Goal: Obtain resource: Download file/media

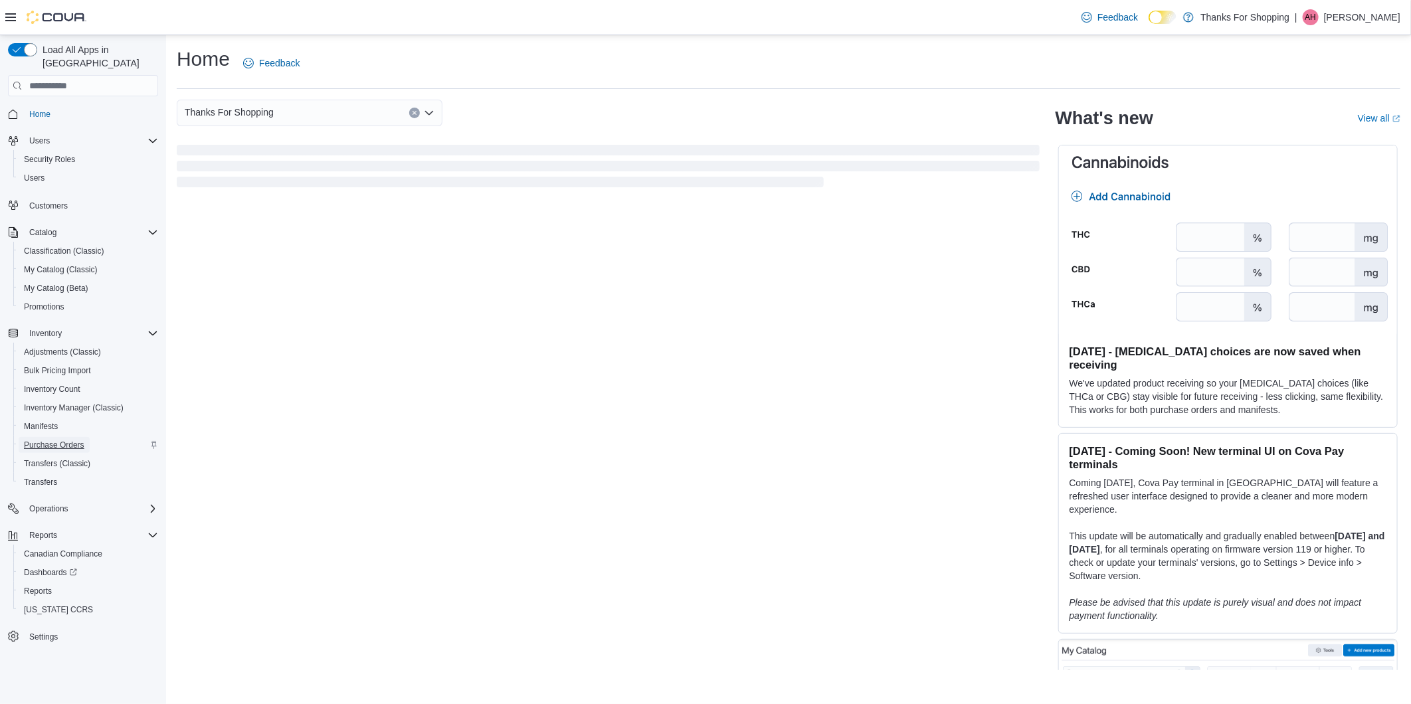
click at [72, 440] on span "Purchase Orders" at bounding box center [54, 445] width 60 height 11
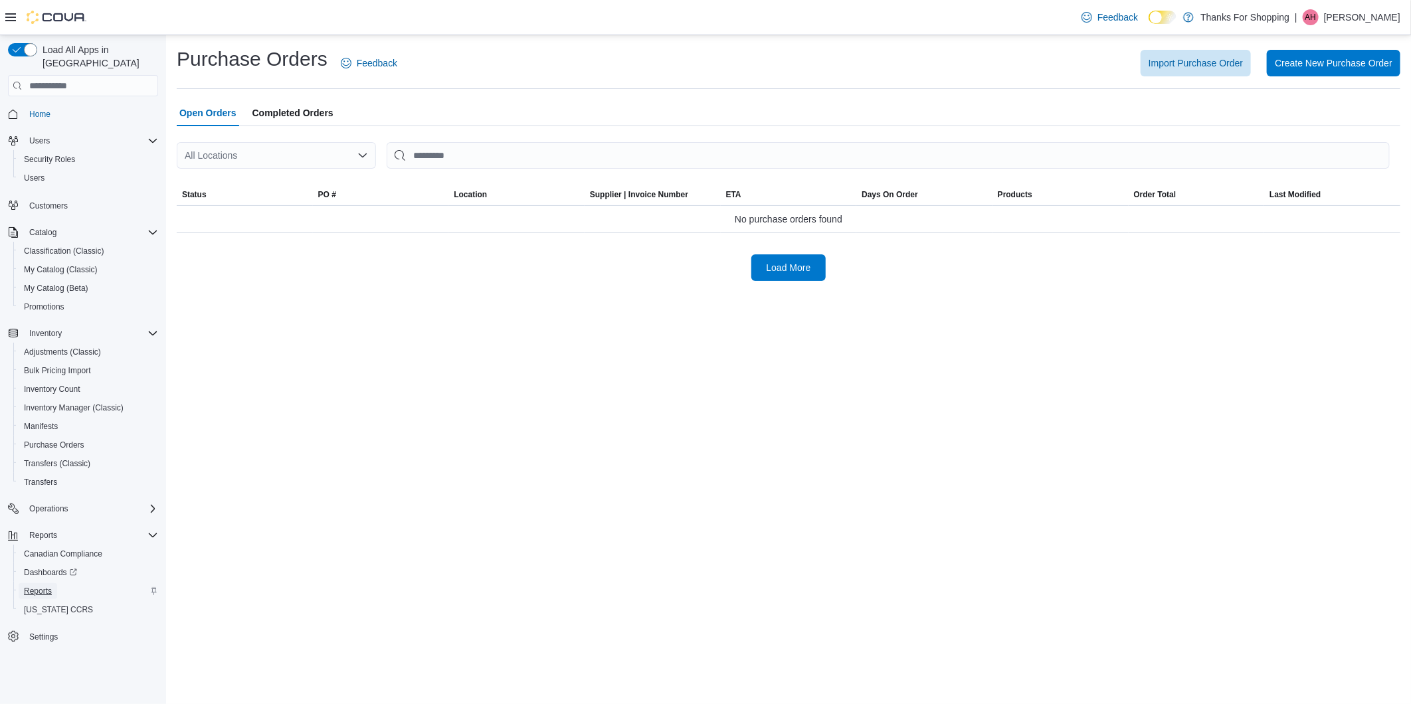
click at [41, 586] on span "Reports" at bounding box center [38, 591] width 28 height 11
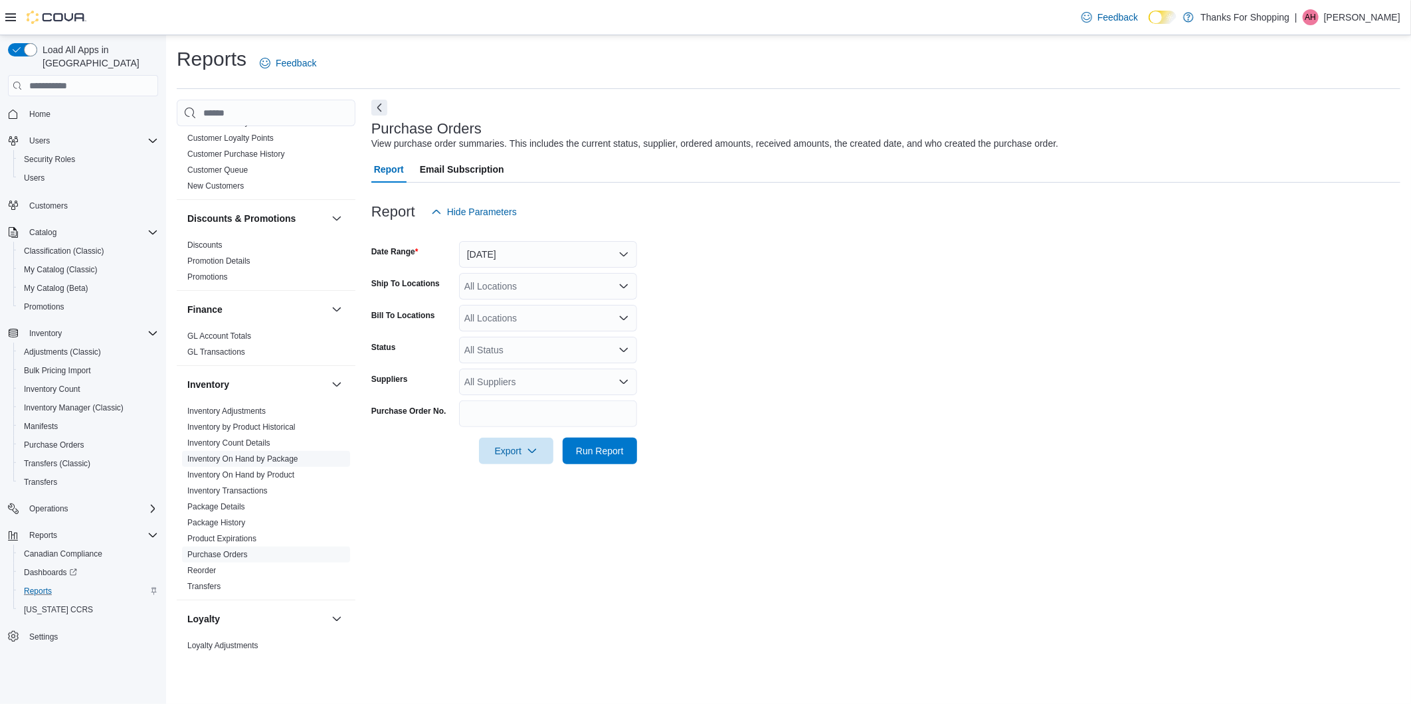
scroll to position [147, 0]
click at [234, 555] on link "Purchase Orders" at bounding box center [217, 553] width 60 height 9
click at [234, 550] on link "Purchase Orders" at bounding box center [217, 553] width 60 height 9
click at [482, 247] on button "[DATE]" at bounding box center [548, 254] width 178 height 27
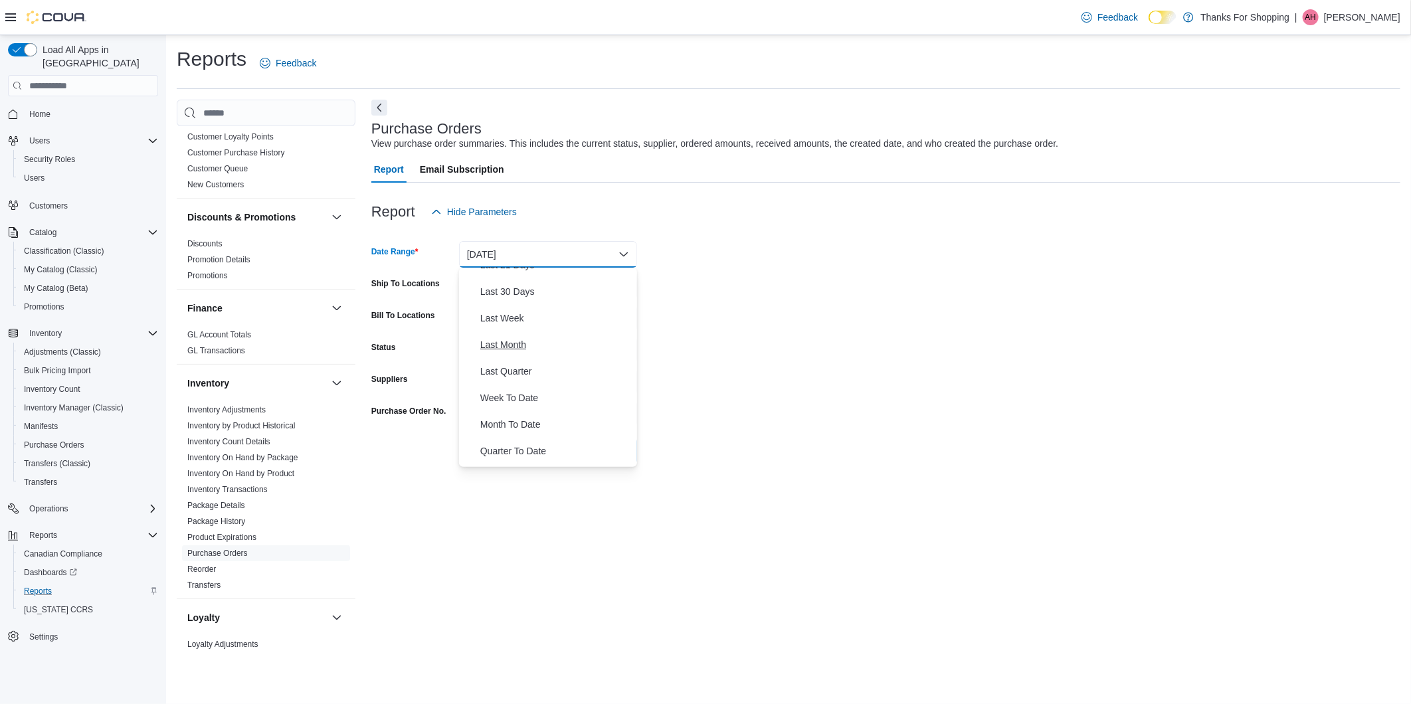
scroll to position [198, 0]
click at [523, 403] on span "Month To Date" at bounding box center [555, 402] width 151 height 16
click at [569, 286] on div "All Locations" at bounding box center [548, 286] width 178 height 27
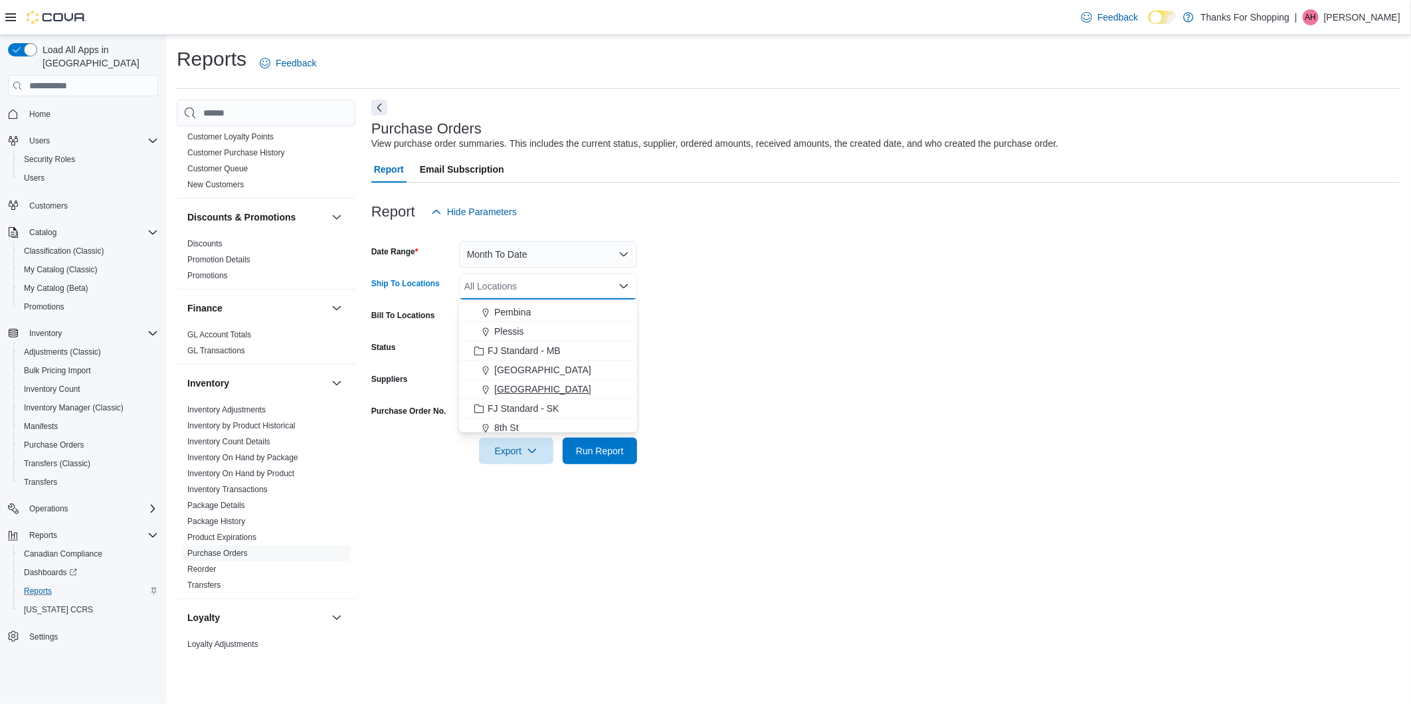
scroll to position [147, 0]
click at [537, 335] on span "FJ Standard - SK" at bounding box center [523, 334] width 71 height 13
click at [527, 377] on span "The Bakery" at bounding box center [512, 379] width 48 height 13
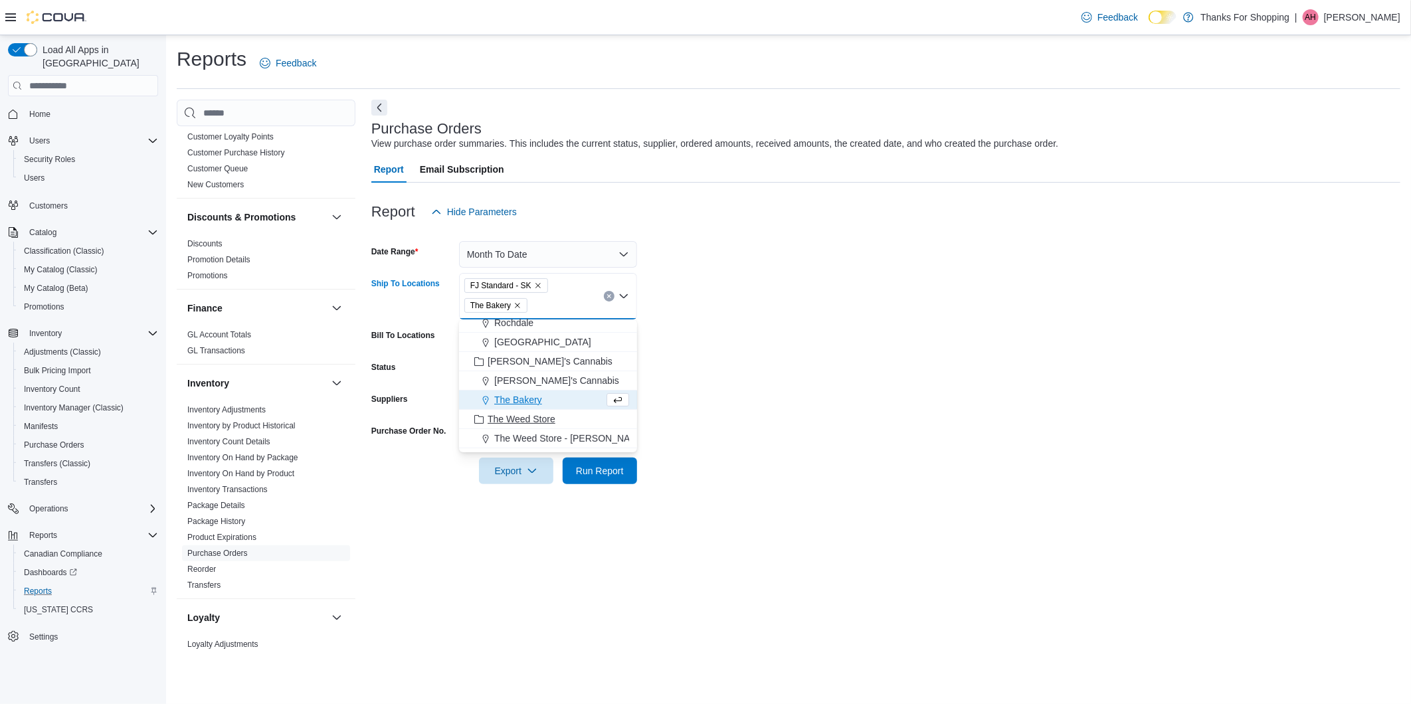
click at [540, 419] on span "The Weed Store" at bounding box center [522, 419] width 68 height 13
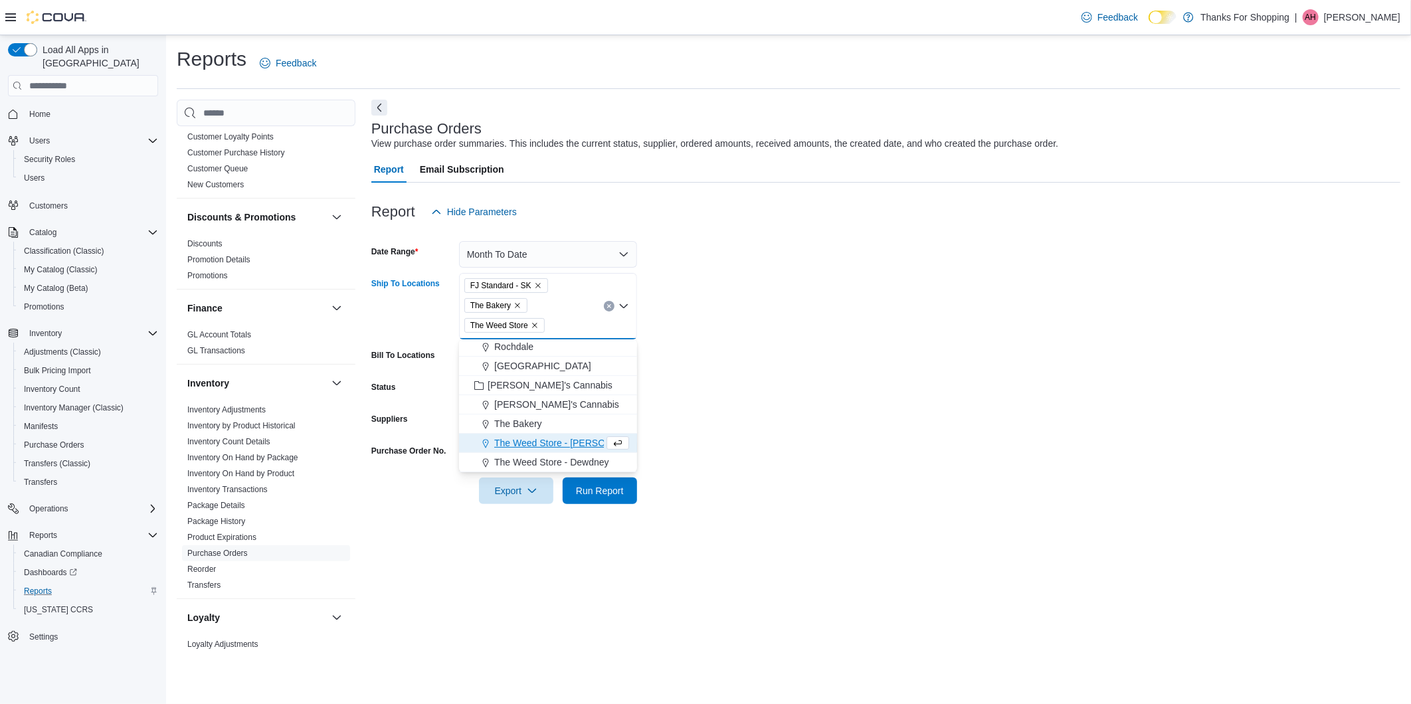
scroll to position [290, 0]
click at [772, 462] on form "Date Range Month To Date Ship To Locations FJ Standard - SK The Bakery The Weed…" at bounding box center [885, 364] width 1029 height 279
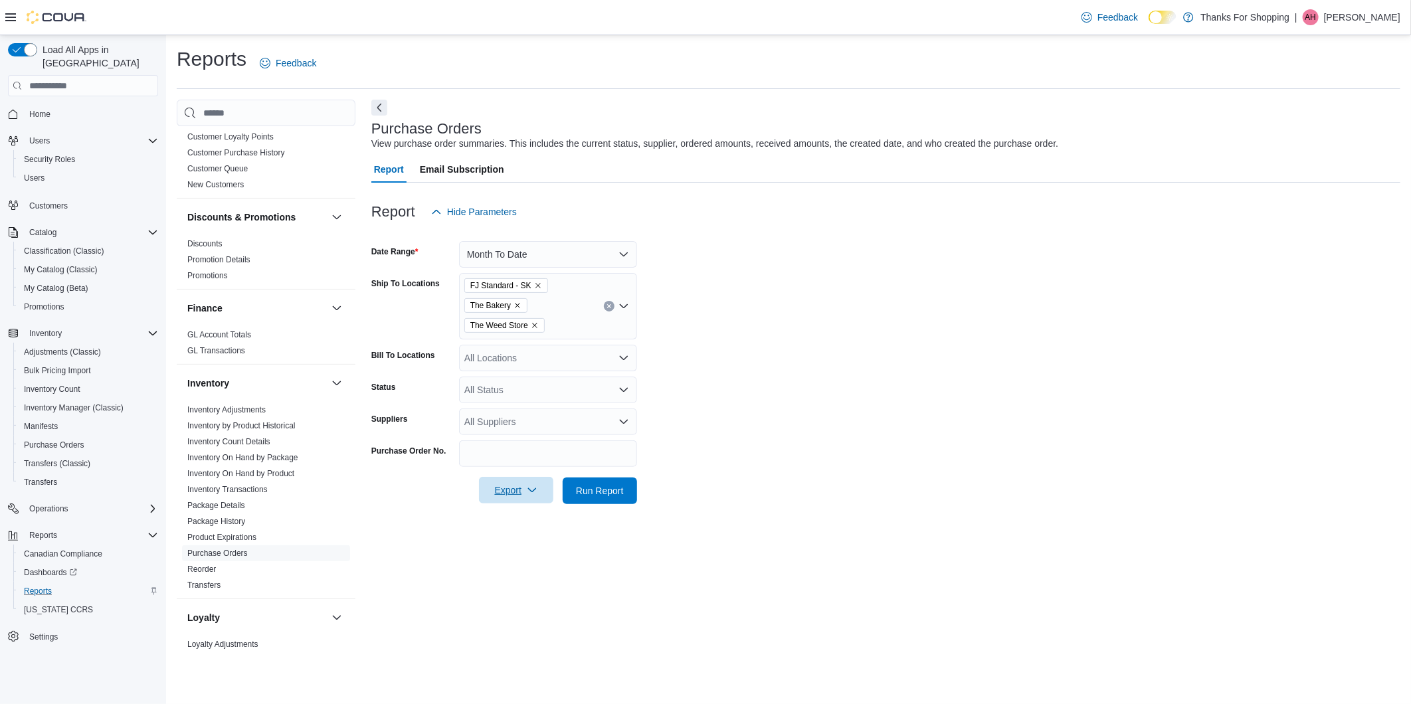
click at [535, 485] on span "Export" at bounding box center [516, 490] width 58 height 27
click at [535, 519] on span "Export to Excel" at bounding box center [518, 517] width 60 height 11
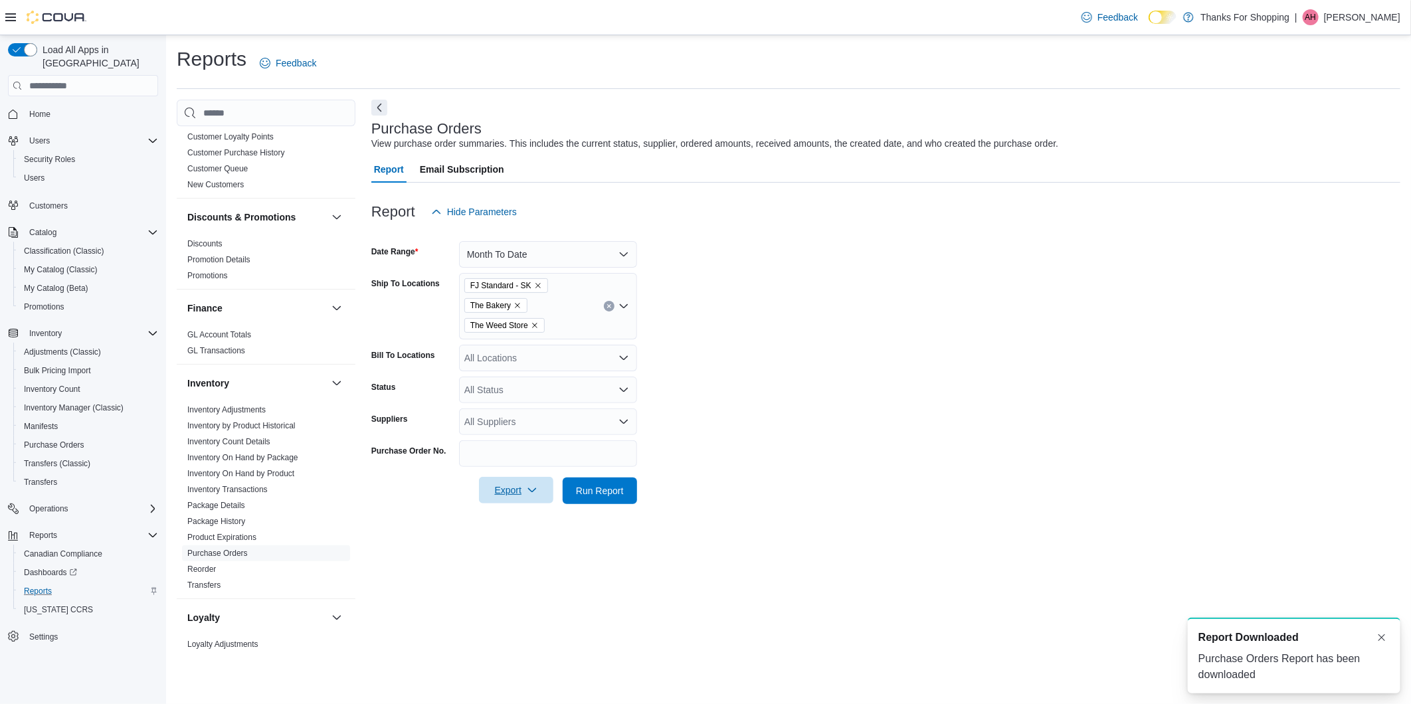
scroll to position [0, 0]
